Goal: Transaction & Acquisition: Purchase product/service

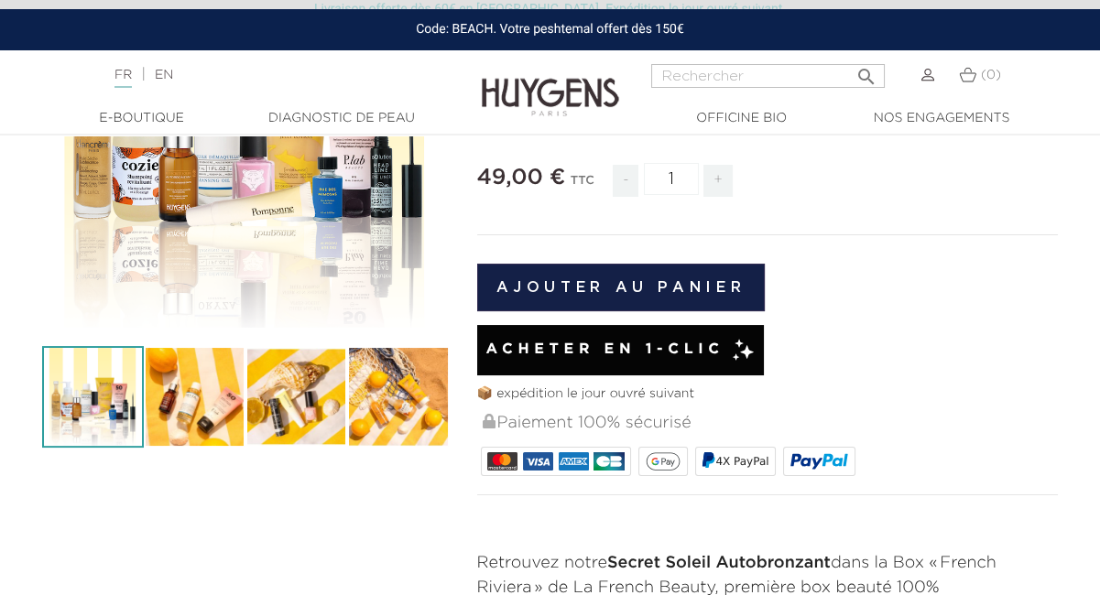
scroll to position [282, 0]
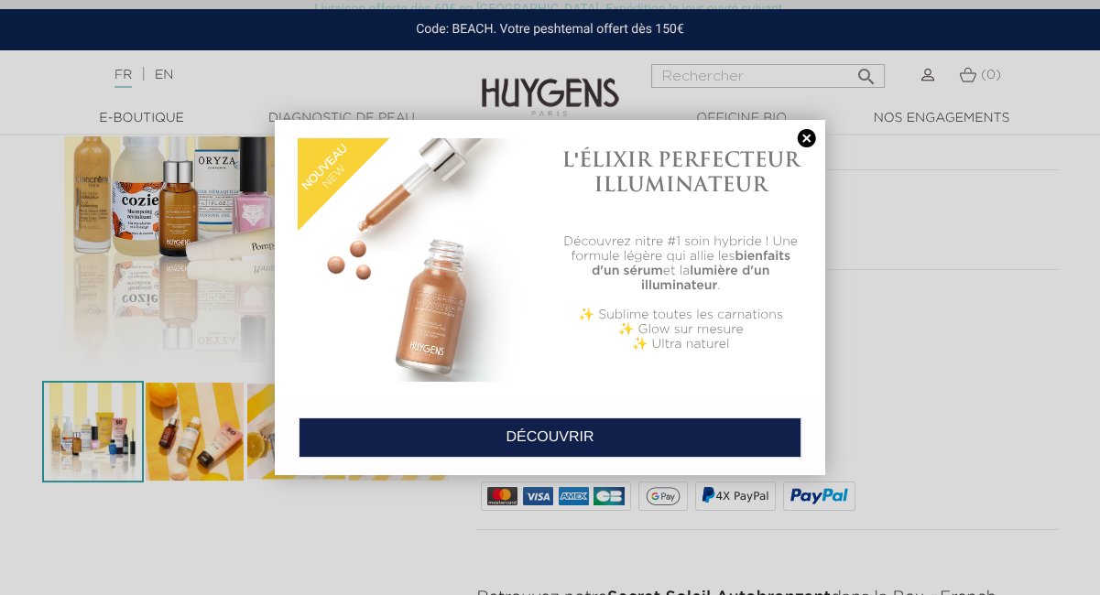
click at [811, 130] on link at bounding box center [807, 138] width 26 height 19
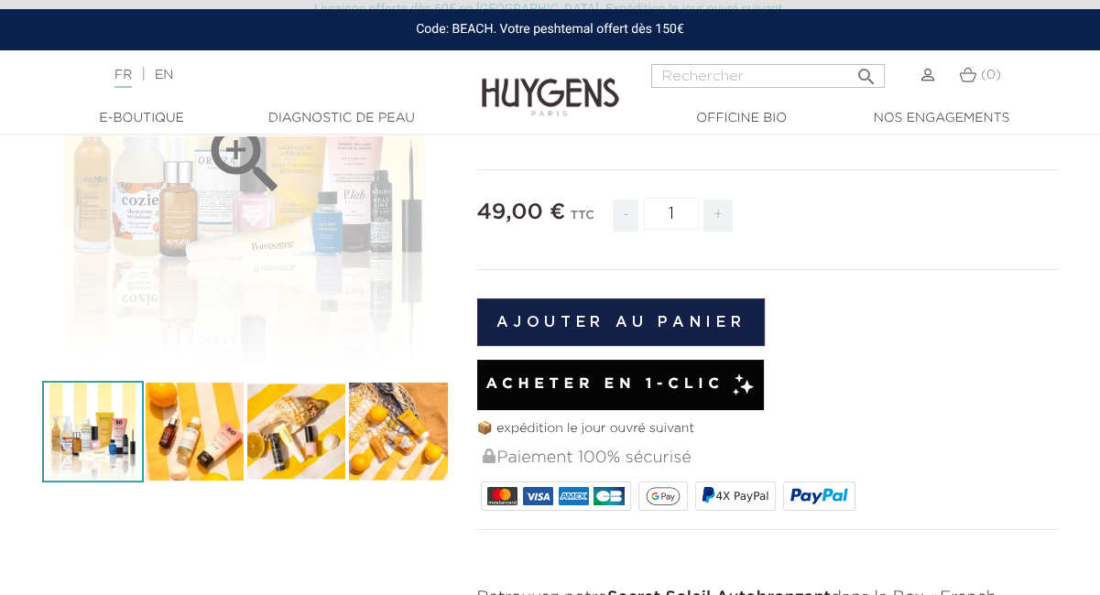
scroll to position [91, 0]
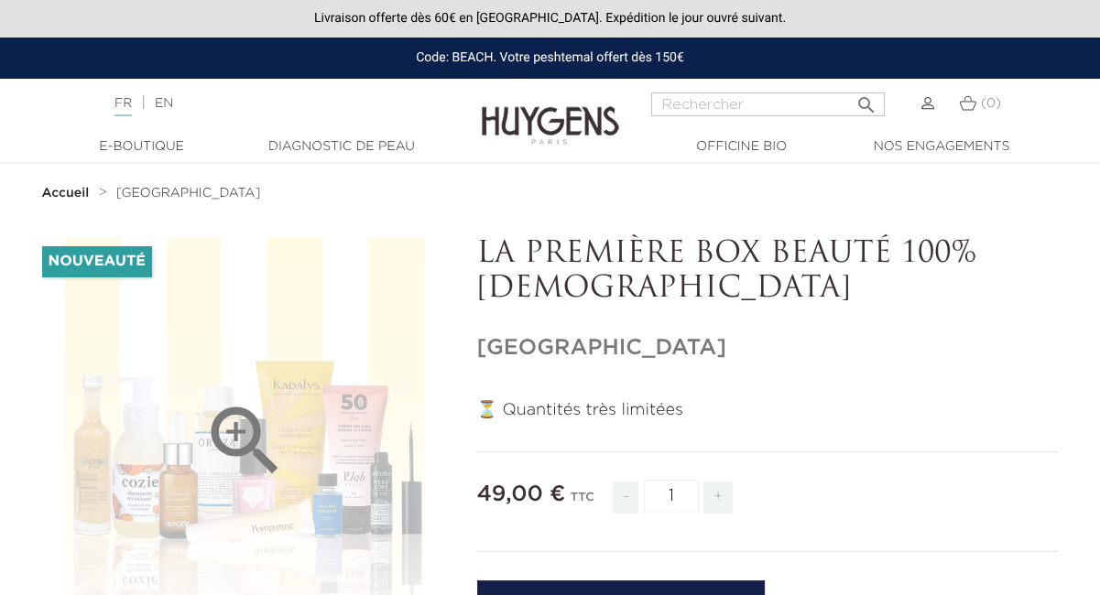
click at [289, 415] on icon "" at bounding box center [246, 442] width 92 height 92
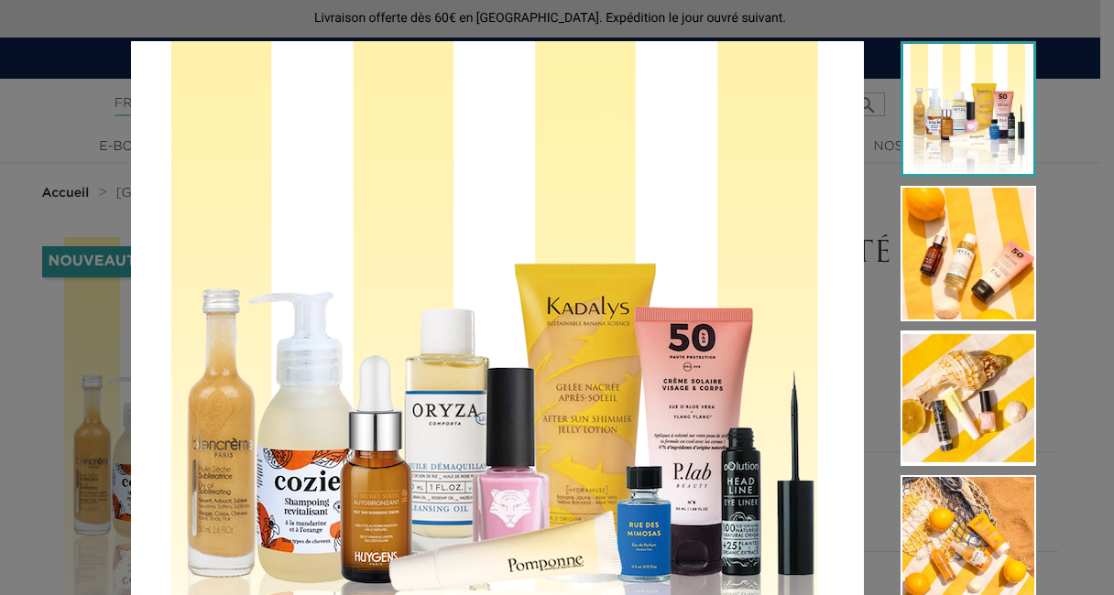
click at [948, 114] on img at bounding box center [968, 109] width 136 height 136
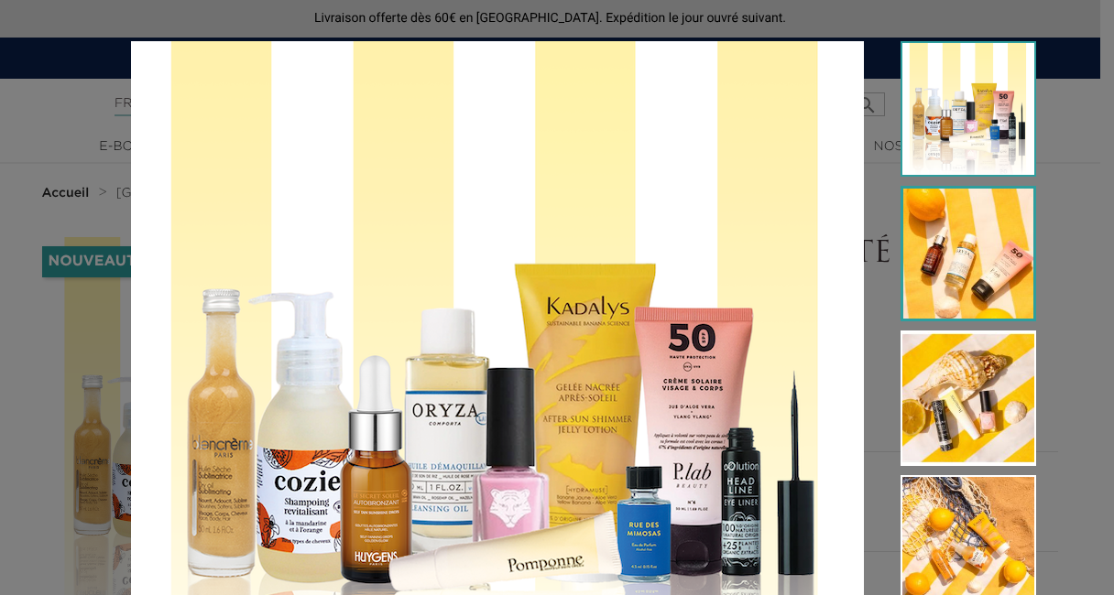
click at [929, 249] on img at bounding box center [968, 254] width 136 height 136
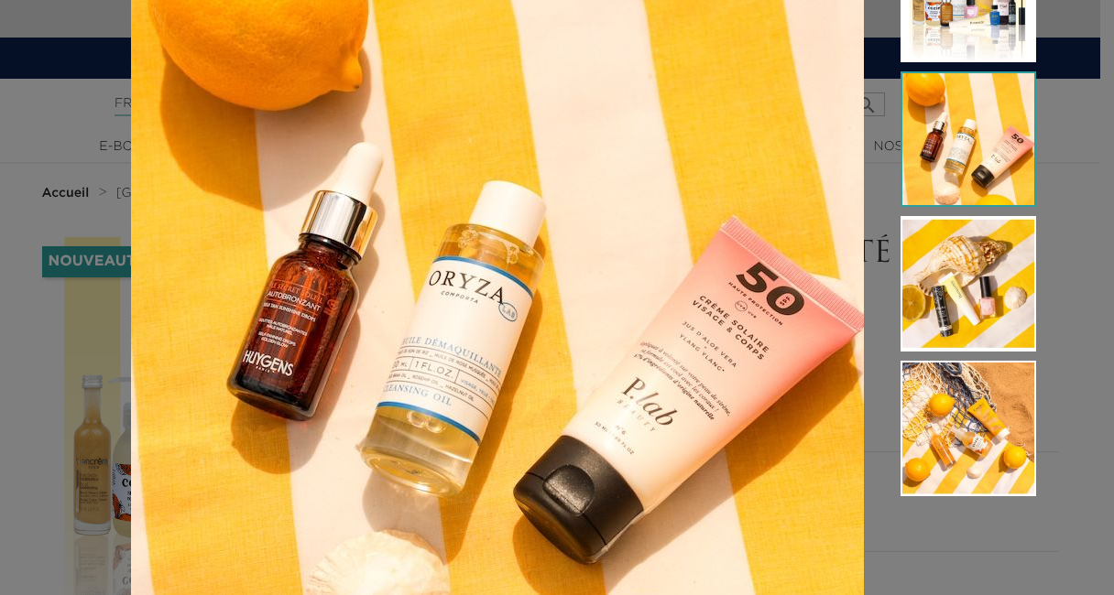
scroll to position [82, 0]
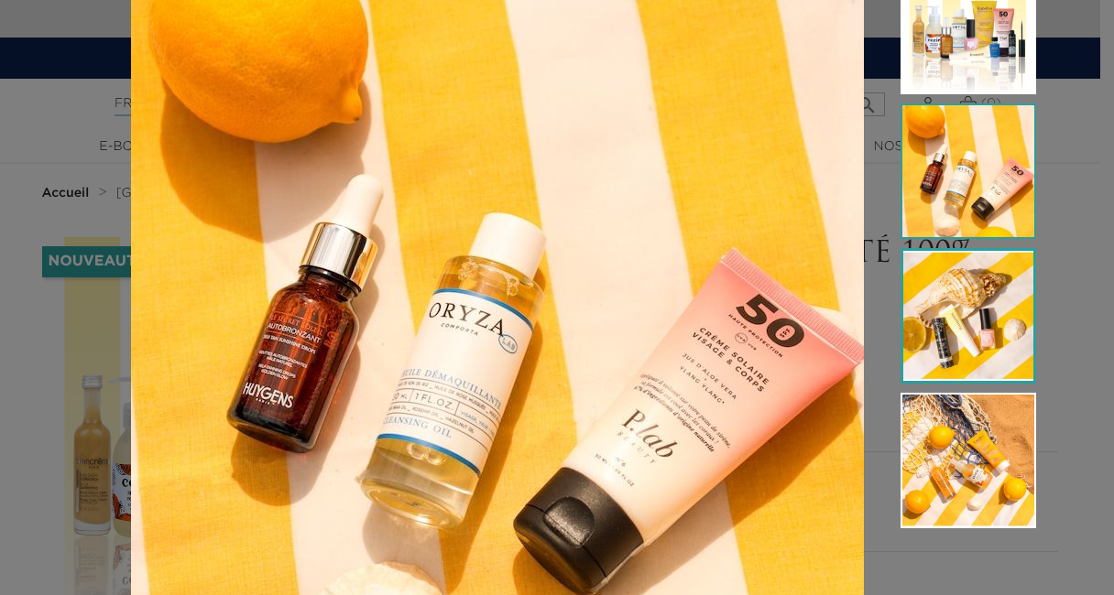
click at [954, 306] on img at bounding box center [968, 316] width 136 height 136
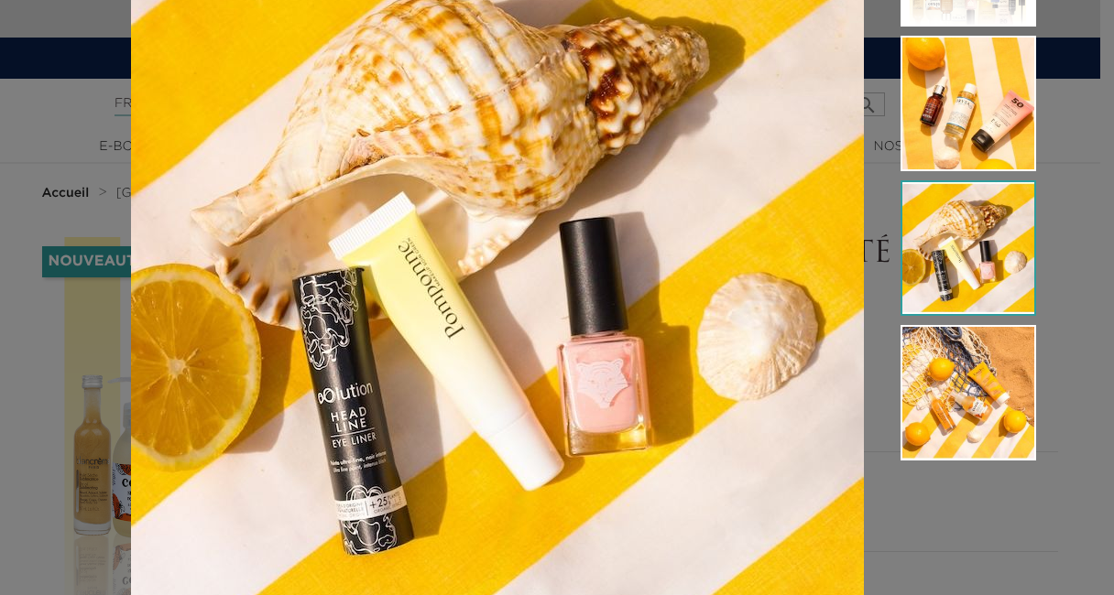
scroll to position [179, 0]
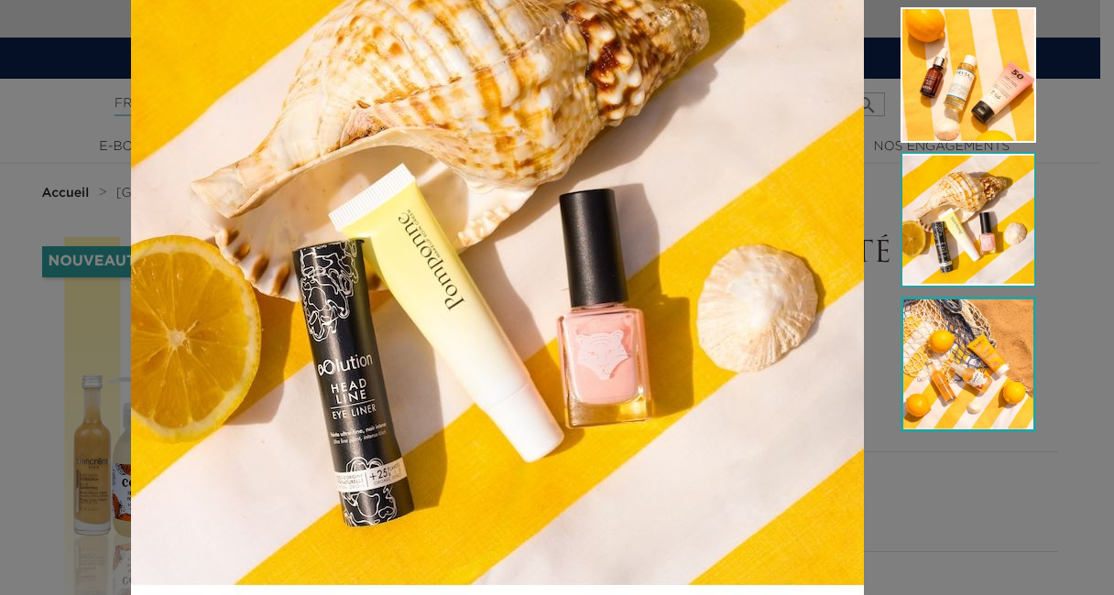
click at [961, 348] on img at bounding box center [968, 365] width 136 height 136
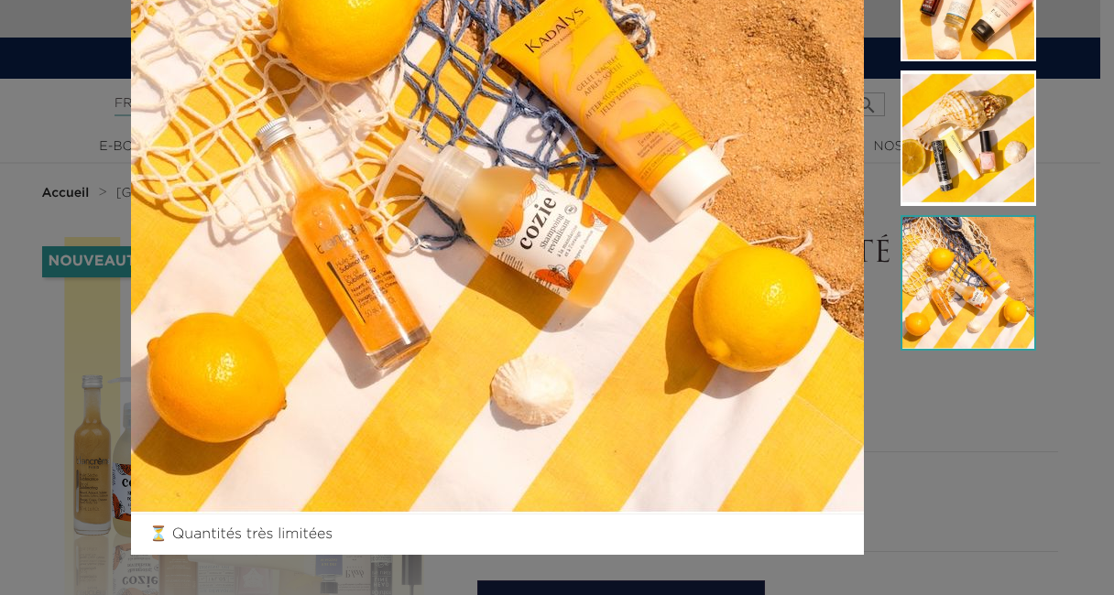
scroll to position [0, 0]
